Goal: Task Accomplishment & Management: Manage account settings

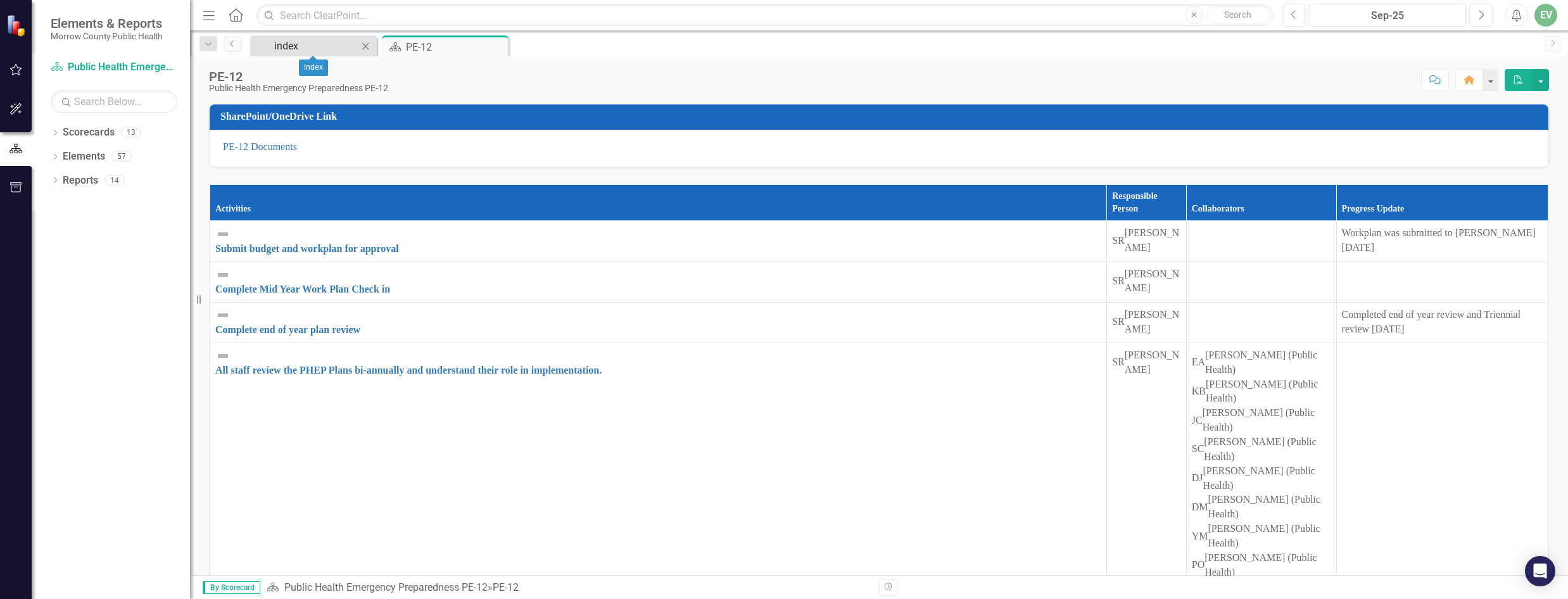
click at [298, 51] on div "index" at bounding box center [316, 46] width 84 height 16
click at [116, 66] on link "Scorecard Public Health Emergency Preparedness PE-12" at bounding box center [114, 67] width 126 height 14
click at [304, 40] on div "index" at bounding box center [316, 46] width 84 height 16
click at [235, 44] on icon "Previous" at bounding box center [232, 43] width 10 height 8
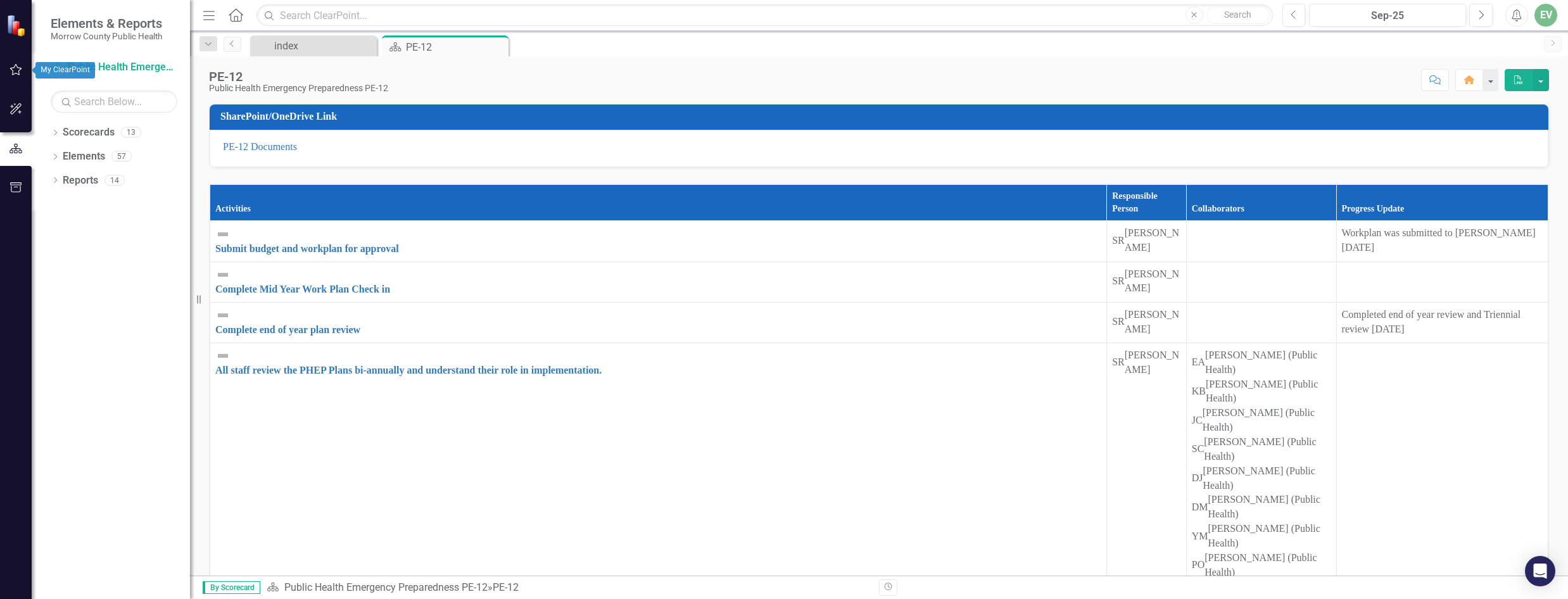
click at [19, 73] on icon "button" at bounding box center [16, 70] width 12 height 11
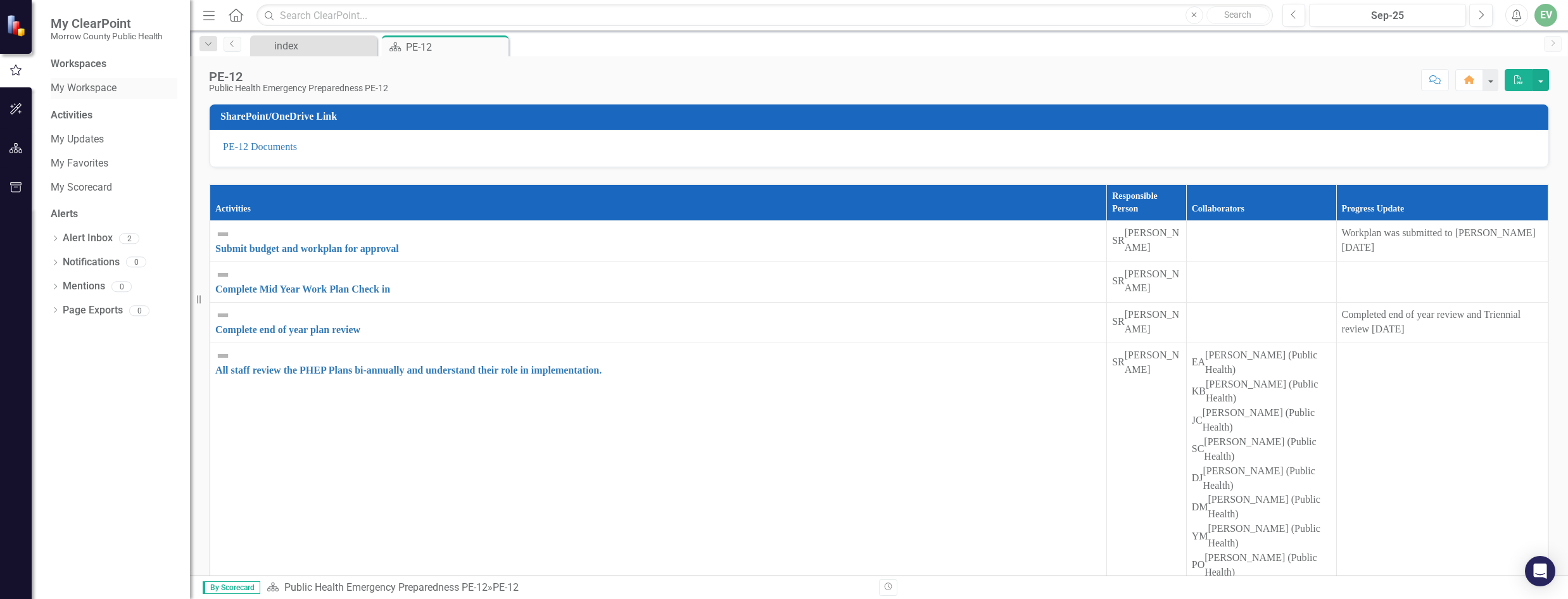
click at [107, 92] on link "My Workspace" at bounding box center [114, 89] width 126 height 14
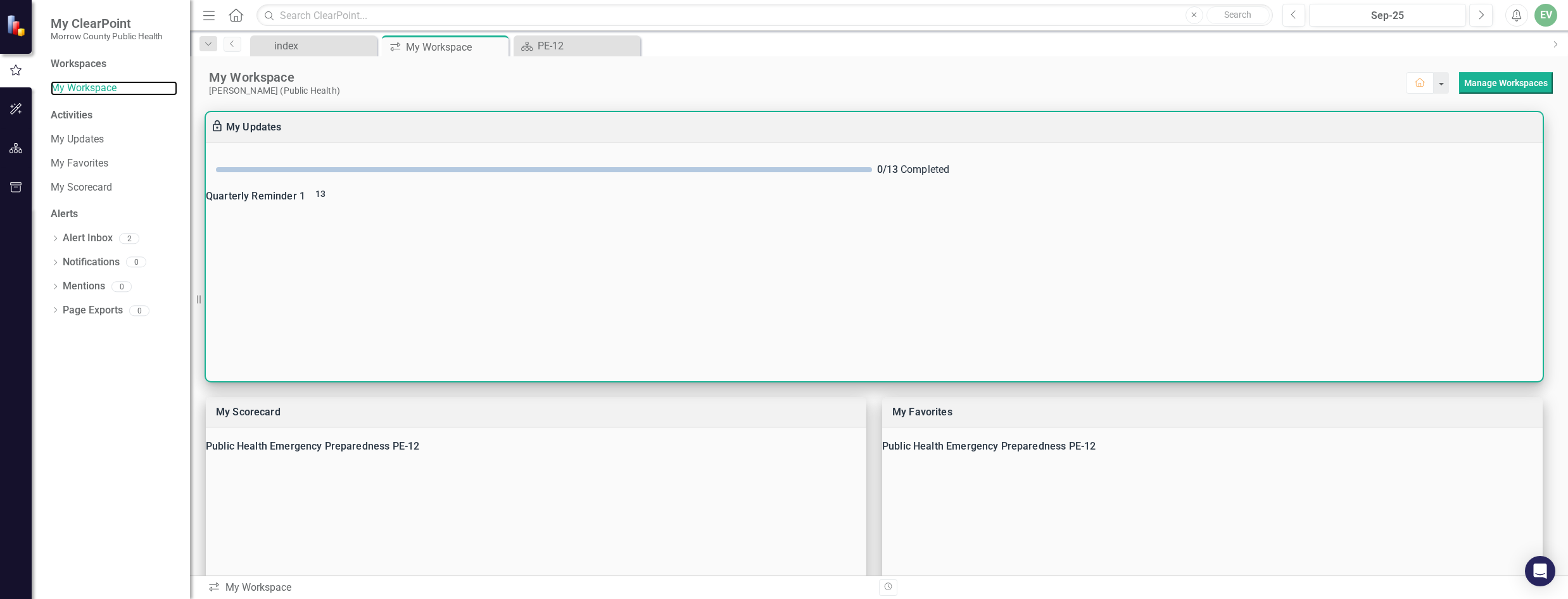
scroll to position [63, 0]
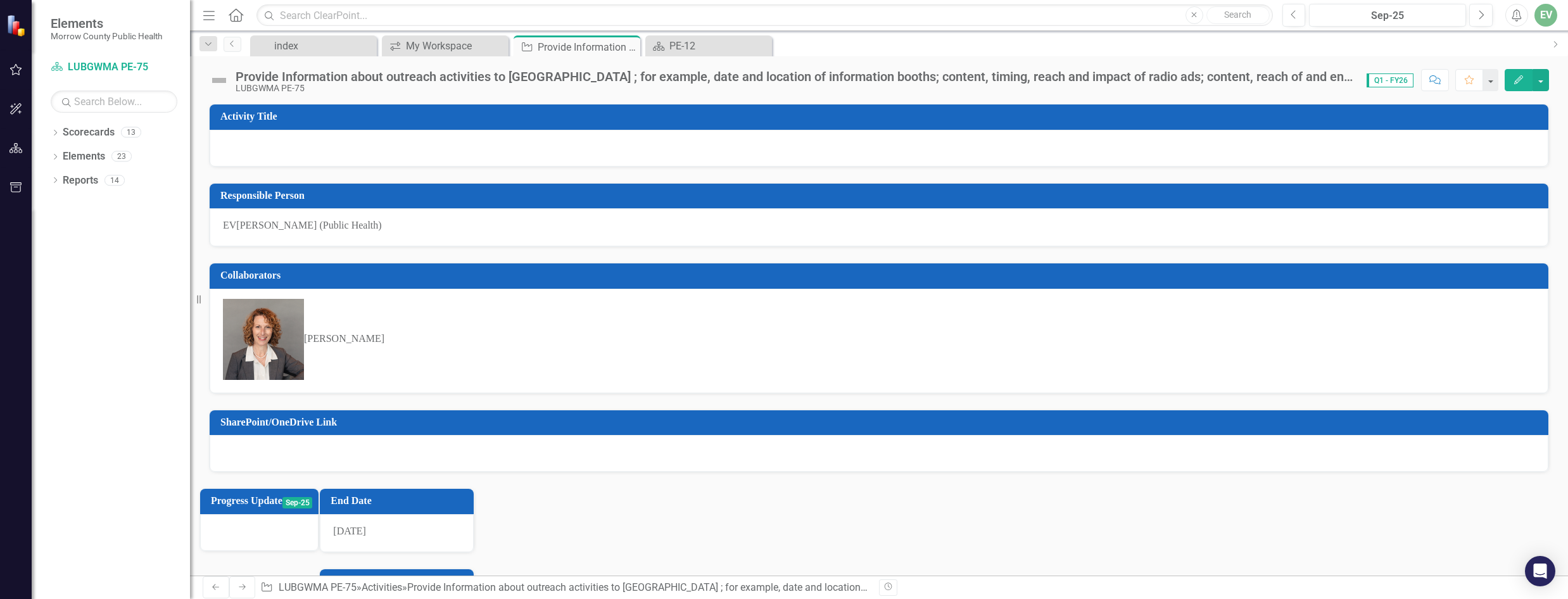
click at [425, 150] on div at bounding box center [879, 148] width 1339 height 36
click at [1519, 86] on button "Edit" at bounding box center [1518, 80] width 28 height 22
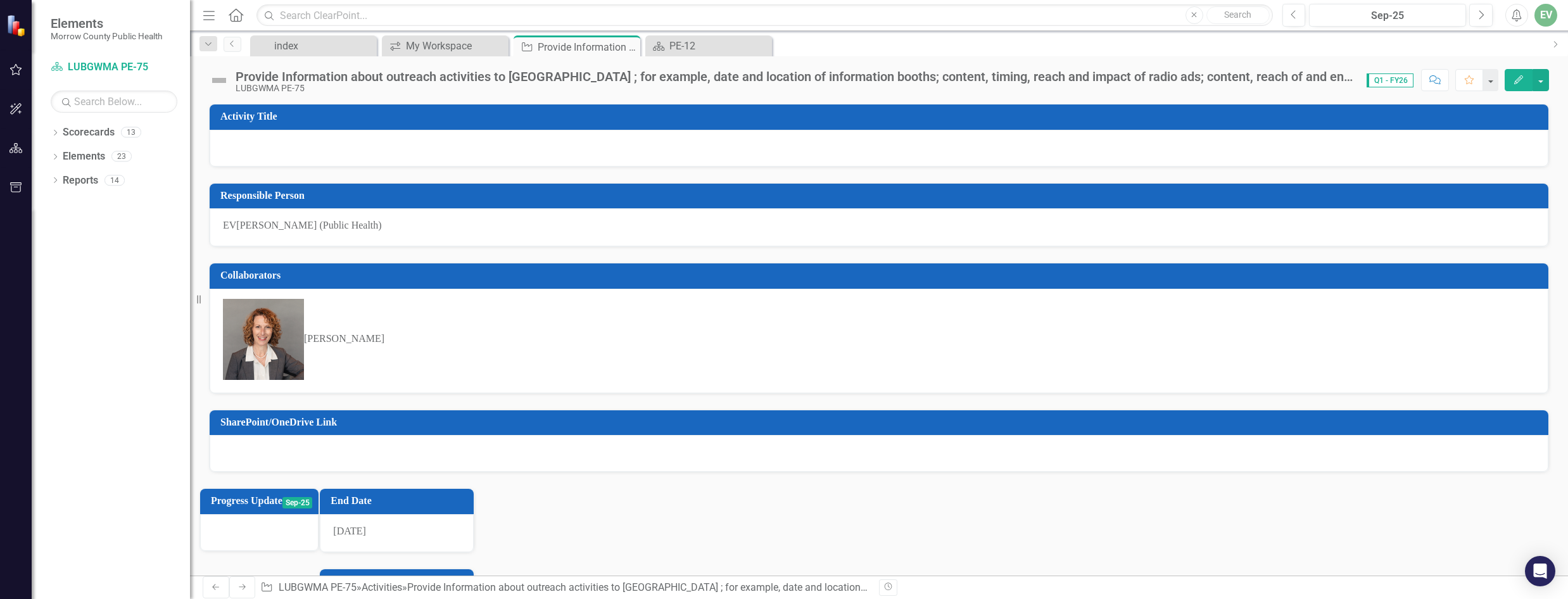
click at [348, 137] on div at bounding box center [879, 148] width 1339 height 36
click at [1434, 81] on icon "button" at bounding box center [1434, 79] width 11 height 9
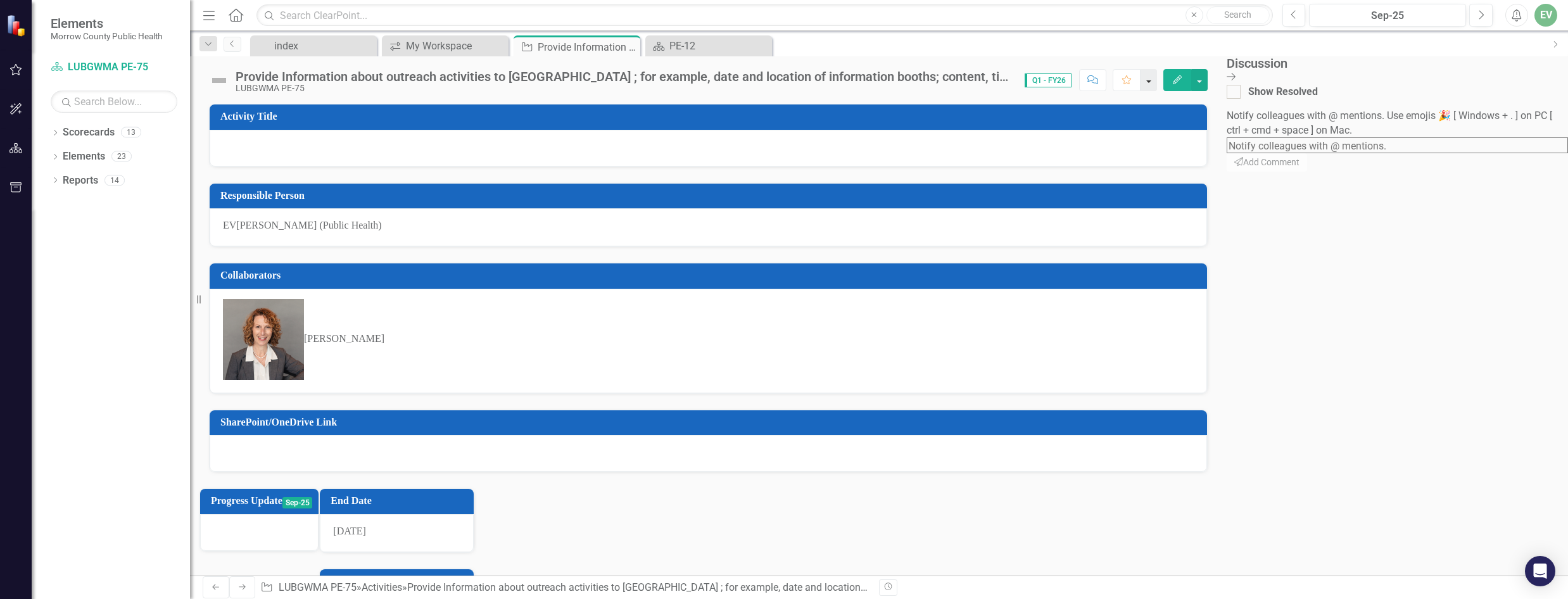
click at [1157, 79] on button "button" at bounding box center [1148, 80] width 17 height 22
click at [1157, 85] on button "button" at bounding box center [1148, 80] width 17 height 22
click at [1208, 77] on button "button" at bounding box center [1199, 80] width 17 height 22
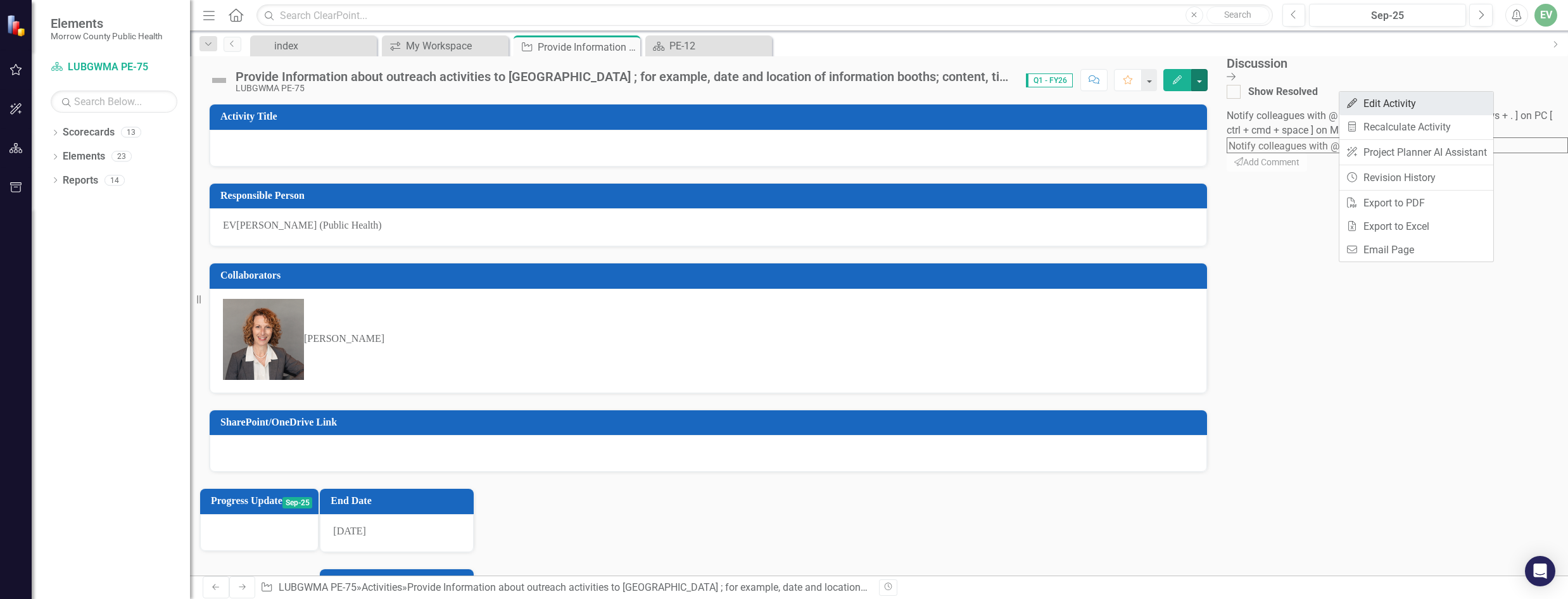
click at [1392, 104] on link "Edit Edit Activity" at bounding box center [1416, 104] width 154 height 24
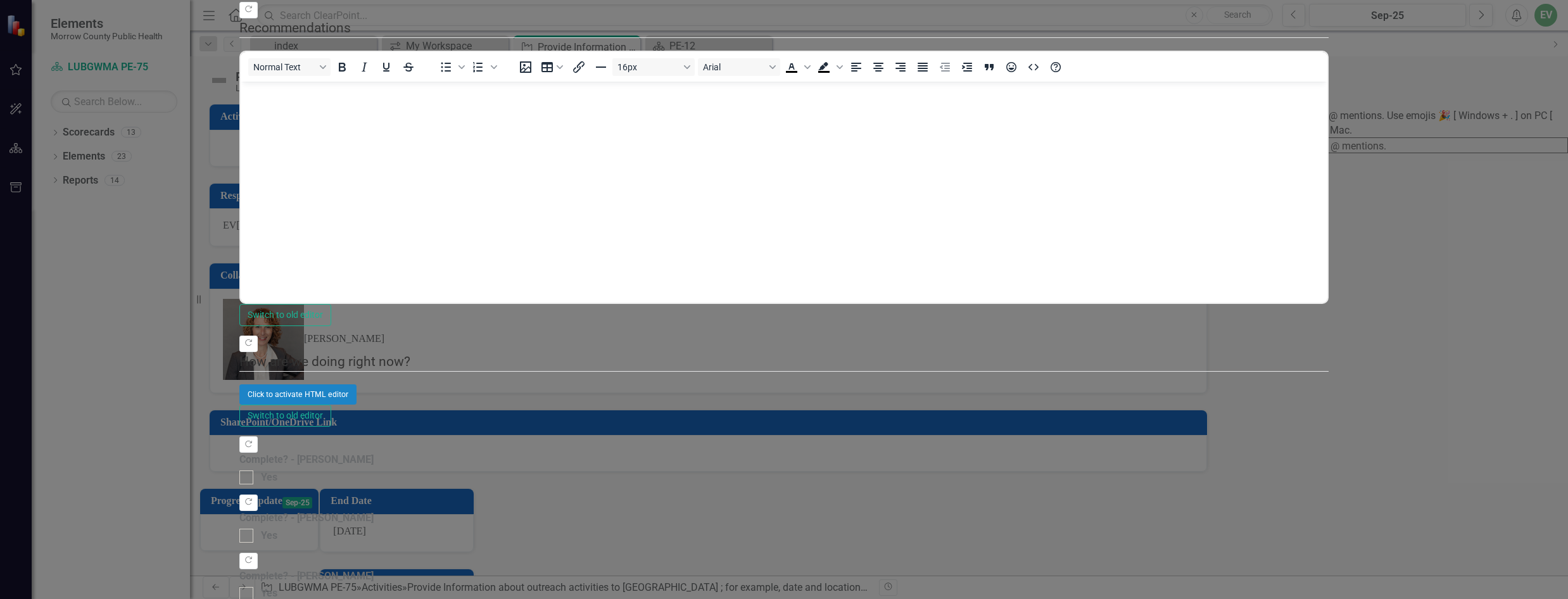
type input "75"
drag, startPoint x: 458, startPoint y: 154, endPoint x: 1276, endPoint y: 201, distance: 819.3
click at [1276, 201] on div "Copy Forward Status On Target Expand Copy Forward Percent Complete 75 Copy Forw…" at bounding box center [784, 319] width 1089 height 1608
